Goal: Navigation & Orientation: Understand site structure

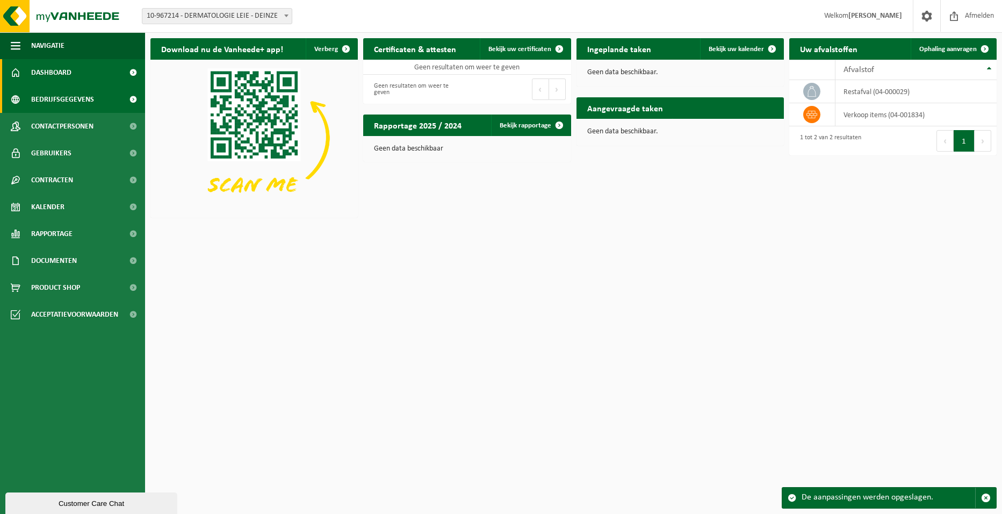
click at [71, 97] on span "Bedrijfsgegevens" at bounding box center [62, 99] width 63 height 27
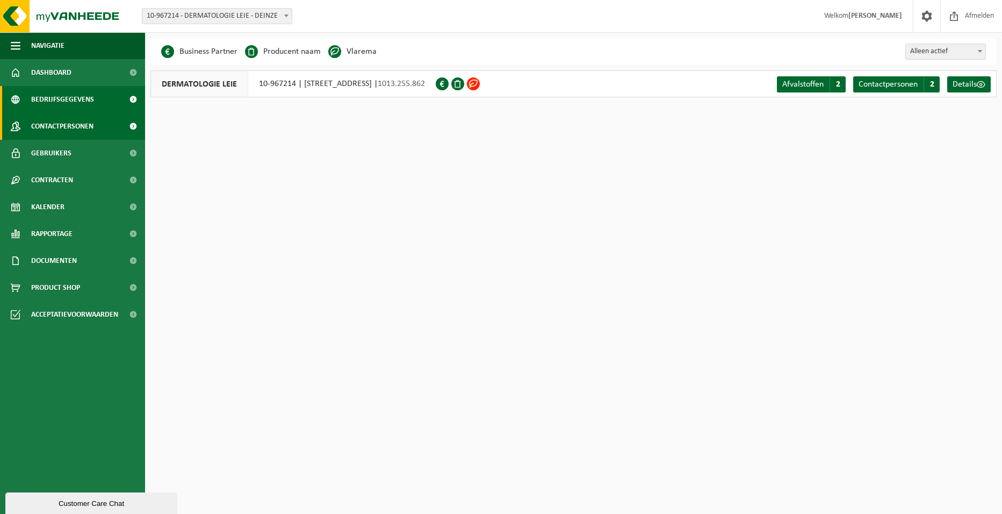
click at [72, 122] on span "Contactpersonen" at bounding box center [62, 126] width 62 height 27
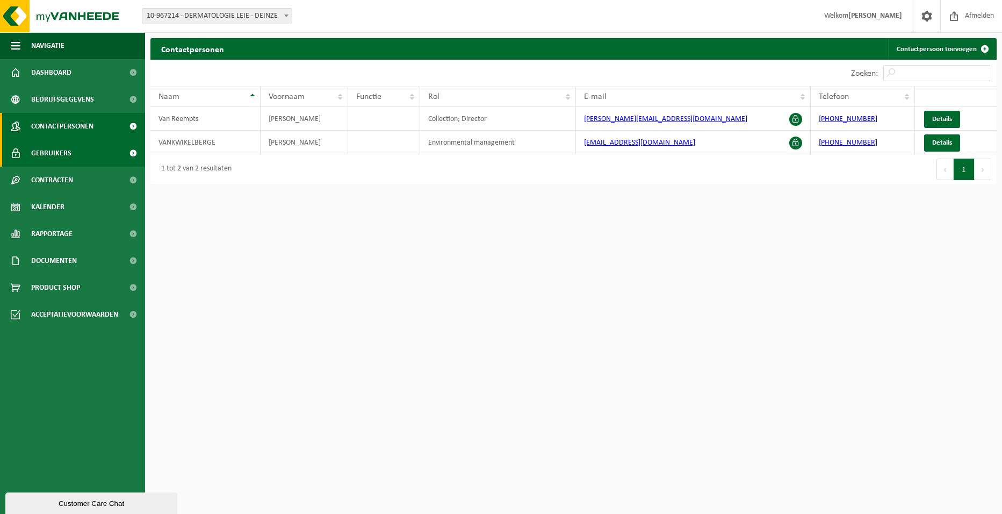
click at [71, 148] on link "Gebruikers" at bounding box center [72, 153] width 145 height 27
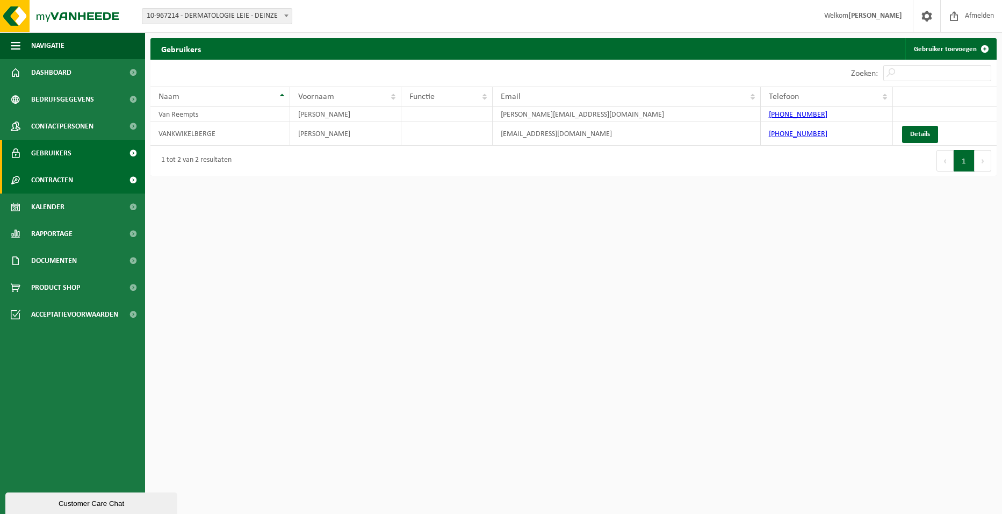
click at [71, 169] on span "Contracten" at bounding box center [52, 180] width 42 height 27
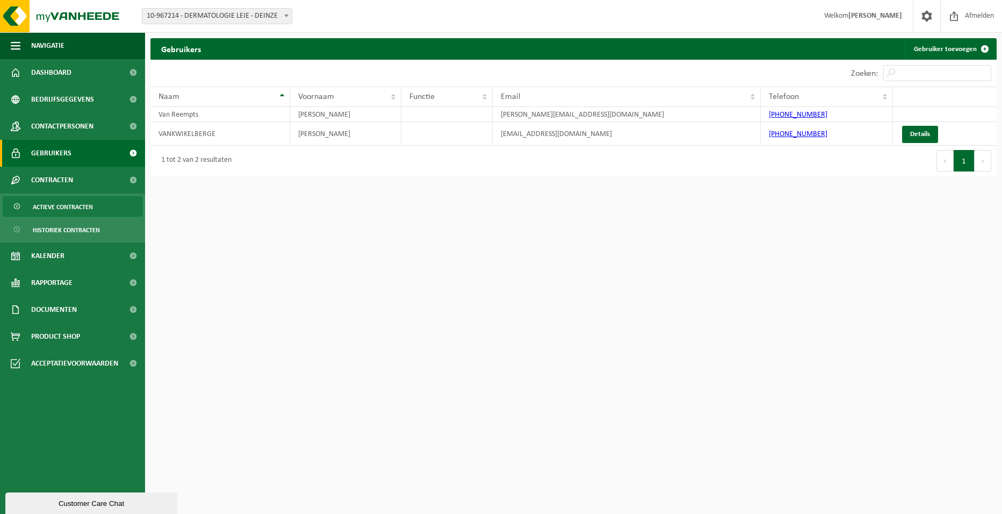
click at [70, 202] on span "Actieve contracten" at bounding box center [63, 207] width 60 height 20
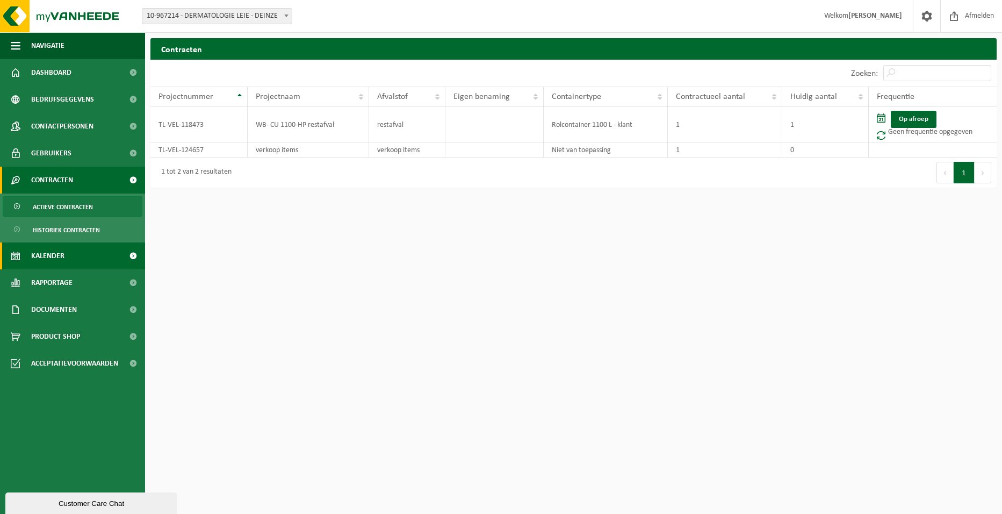
click at [61, 258] on span "Kalender" at bounding box center [47, 255] width 33 height 27
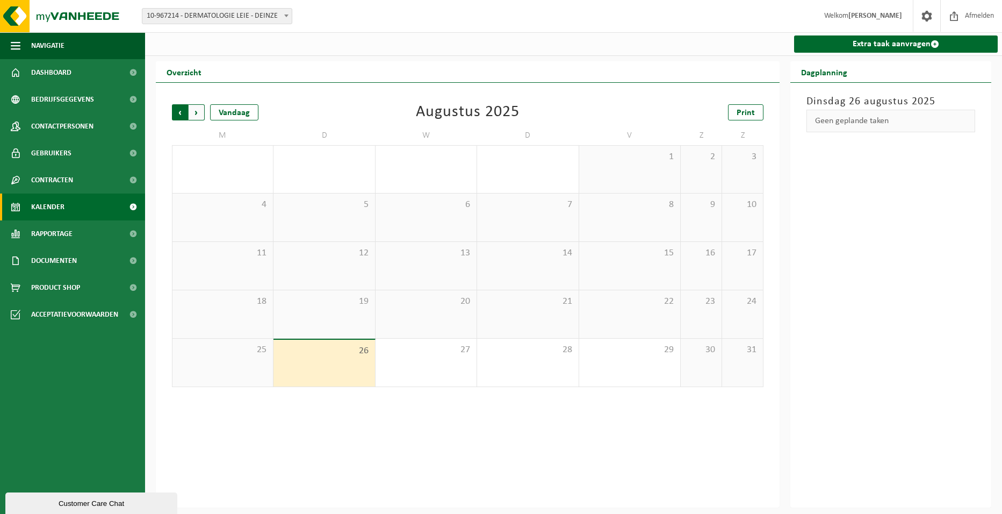
click at [191, 113] on span "Volgende" at bounding box center [197, 112] width 16 height 16
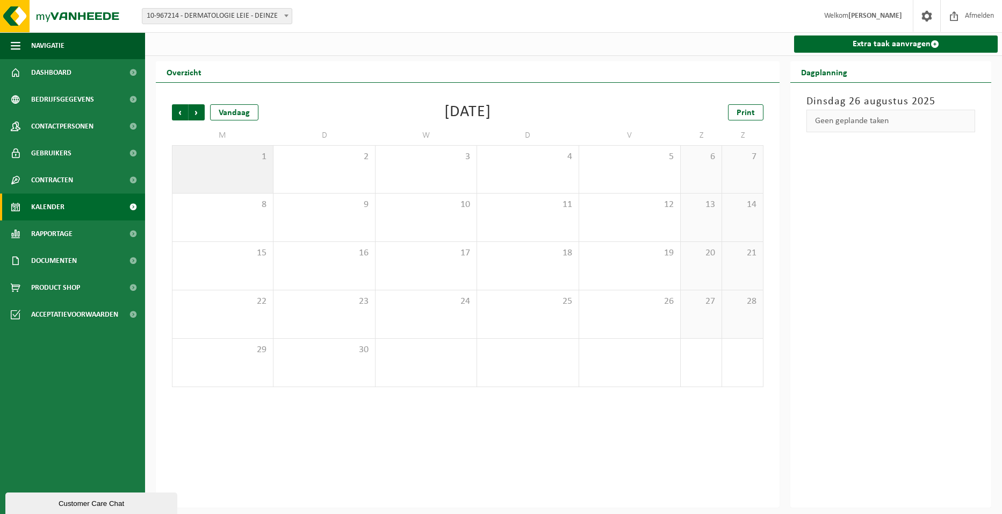
click at [269, 177] on div "1" at bounding box center [222, 169] width 100 height 47
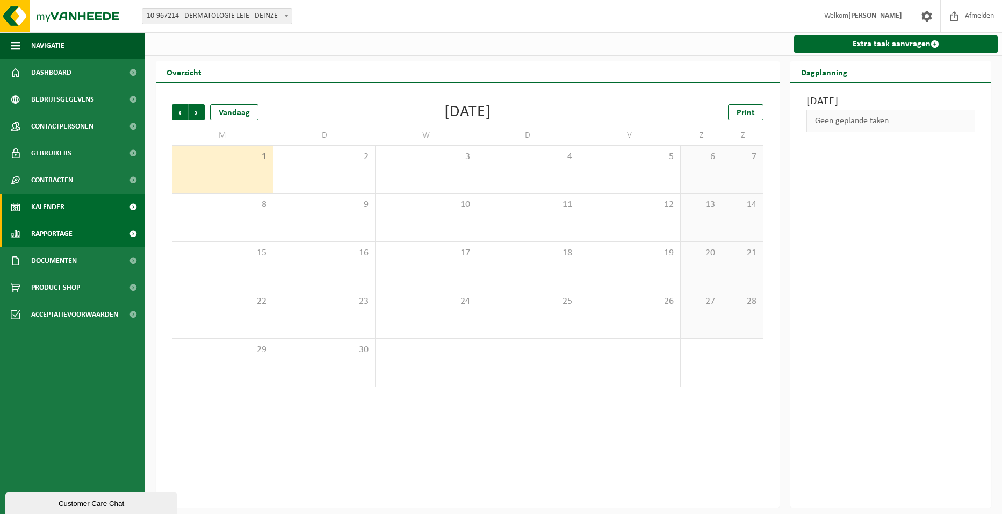
click at [76, 230] on link "Rapportage" at bounding box center [72, 233] width 145 height 27
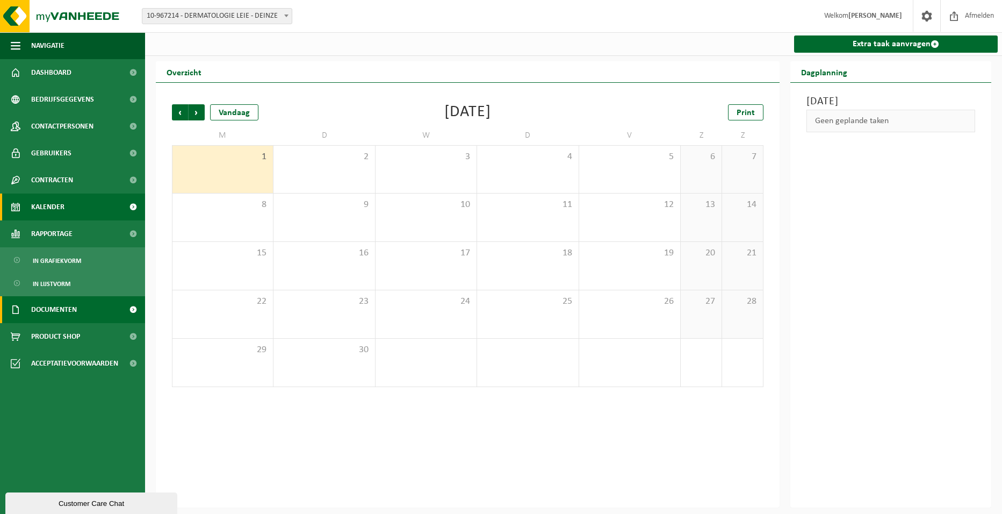
click at [66, 311] on span "Documenten" at bounding box center [54, 309] width 46 height 27
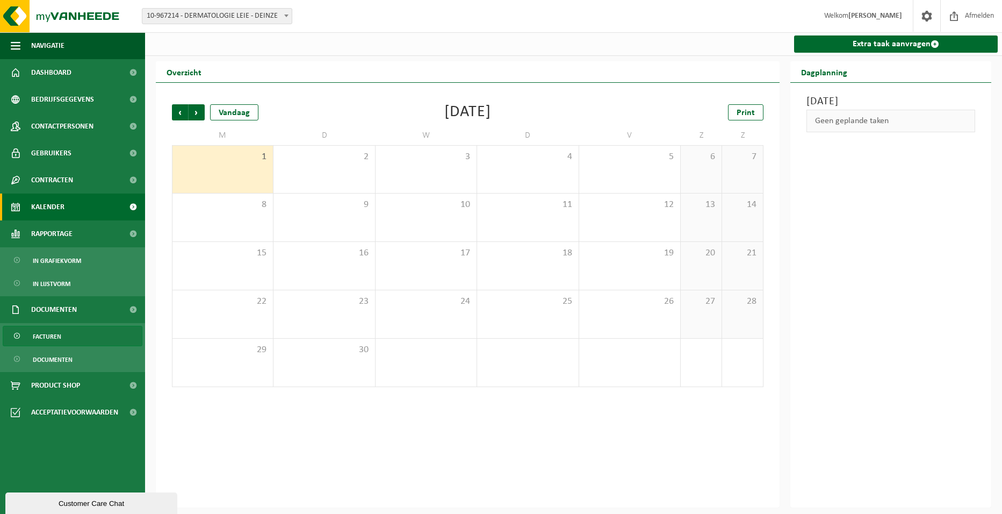
click at [74, 337] on link "Facturen" at bounding box center [73, 336] width 140 height 20
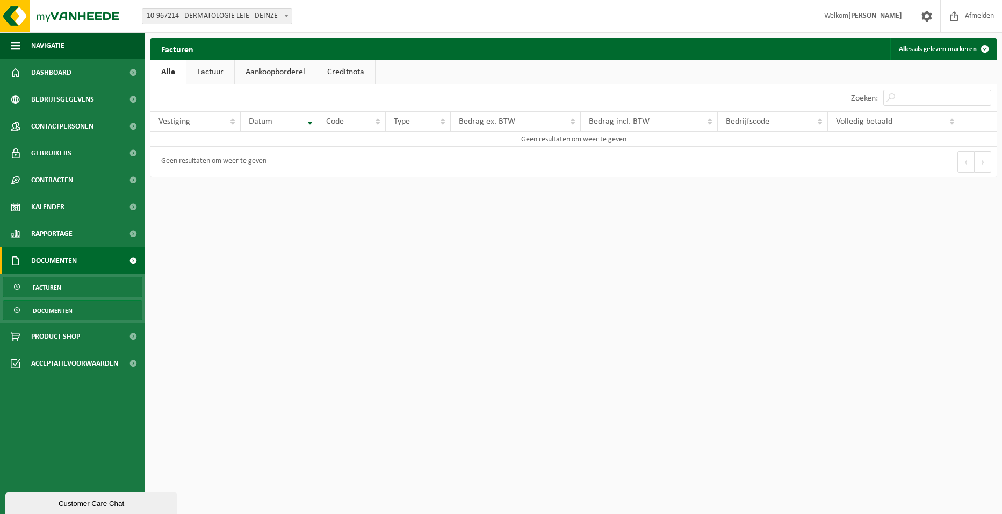
click at [81, 312] on link "Documenten" at bounding box center [73, 310] width 140 height 20
